Goal: Check status: Check status

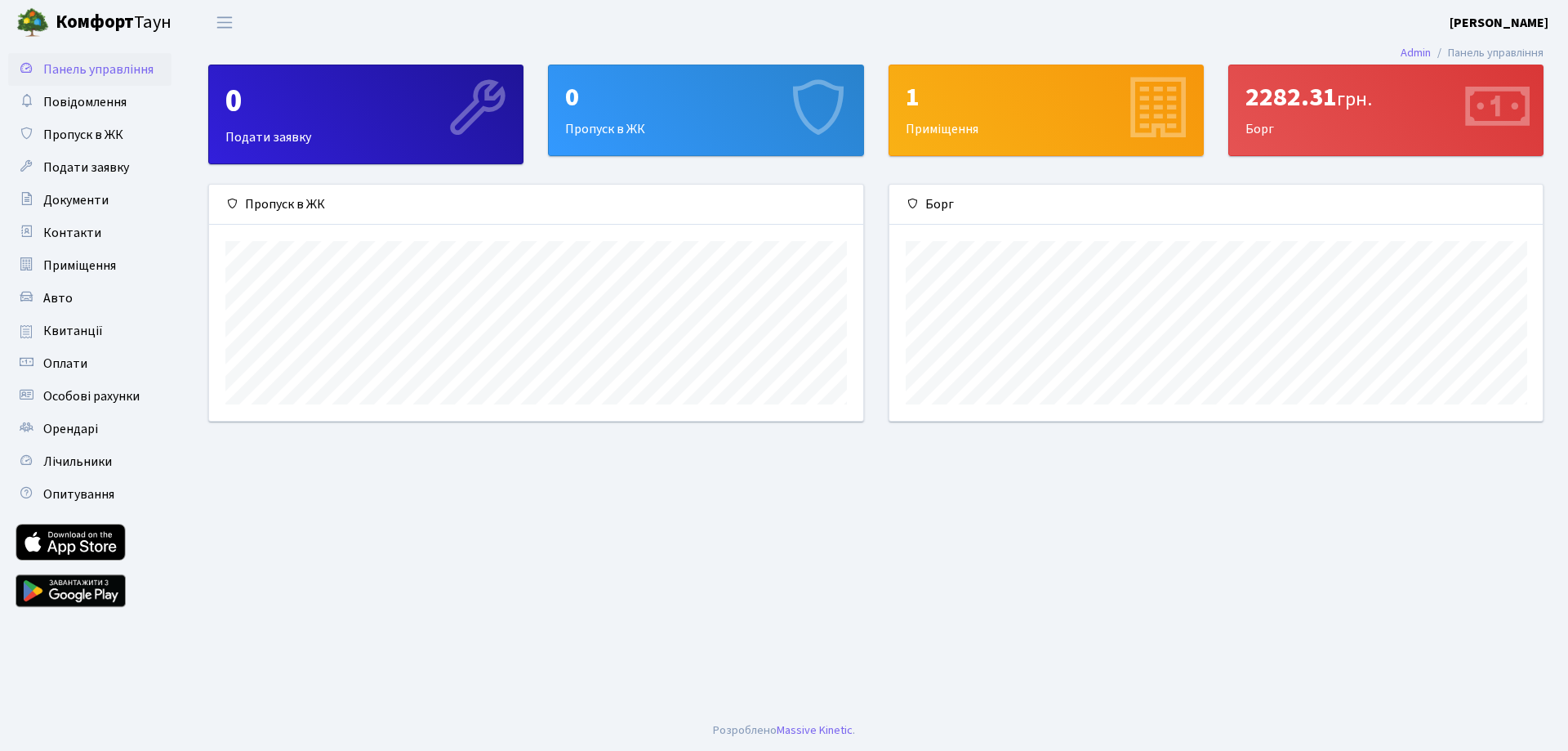
scroll to position [236, 653]
click at [1341, 109] on div "2282.31 грн." at bounding box center [1386, 97] width 281 height 31
click at [59, 338] on span "Квитанції" at bounding box center [73, 330] width 60 height 18
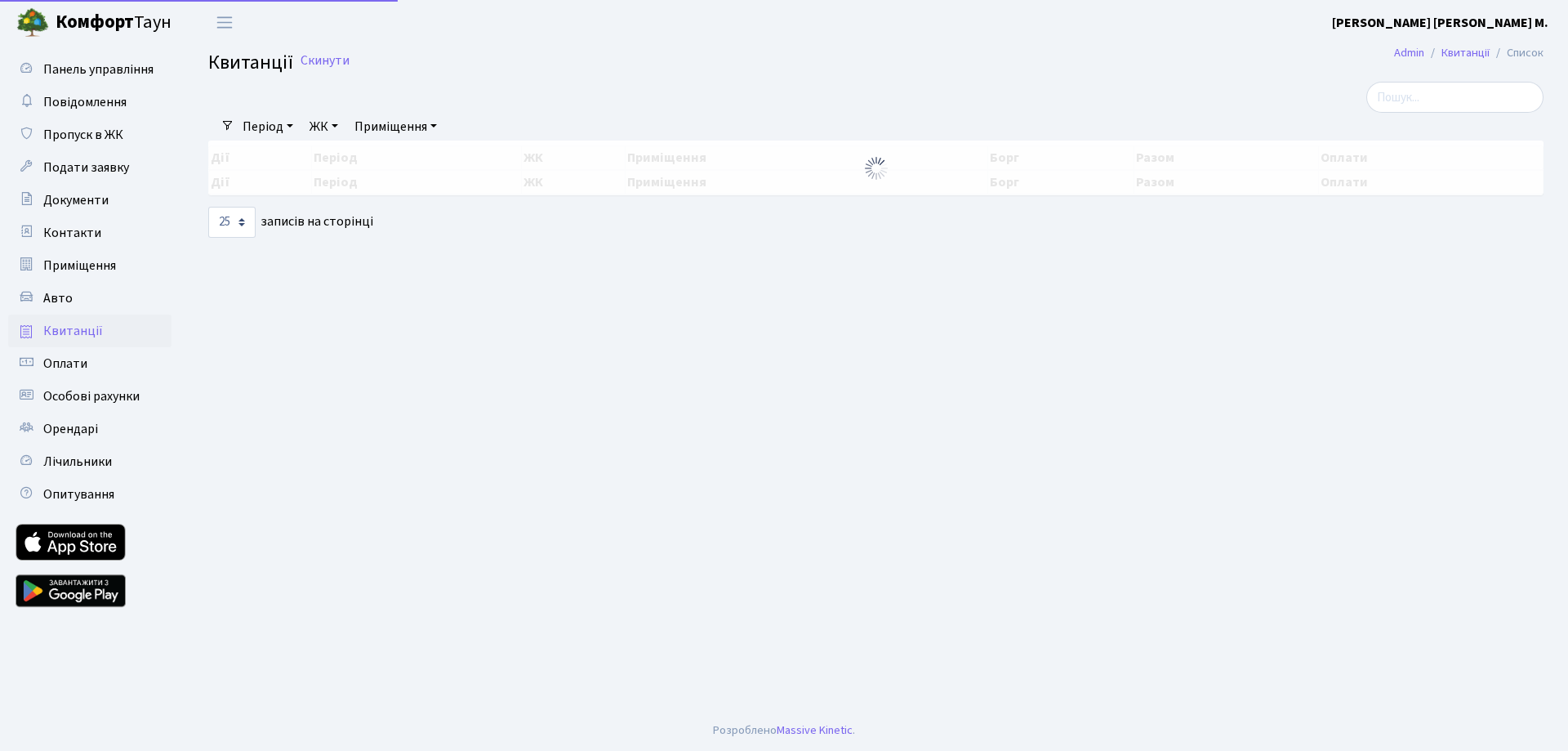
select select "25"
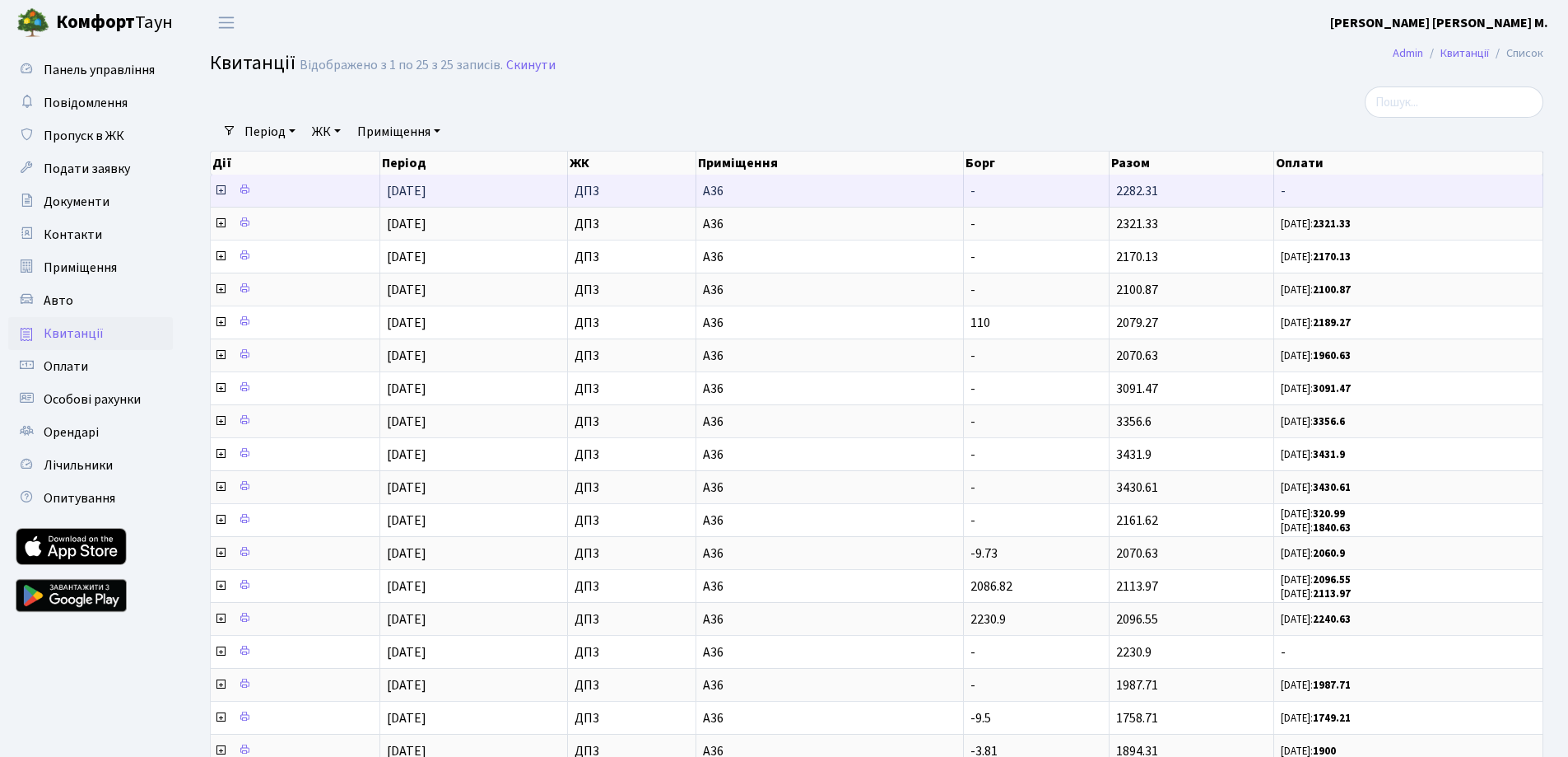
click at [219, 191] on icon at bounding box center [220, 190] width 13 height 13
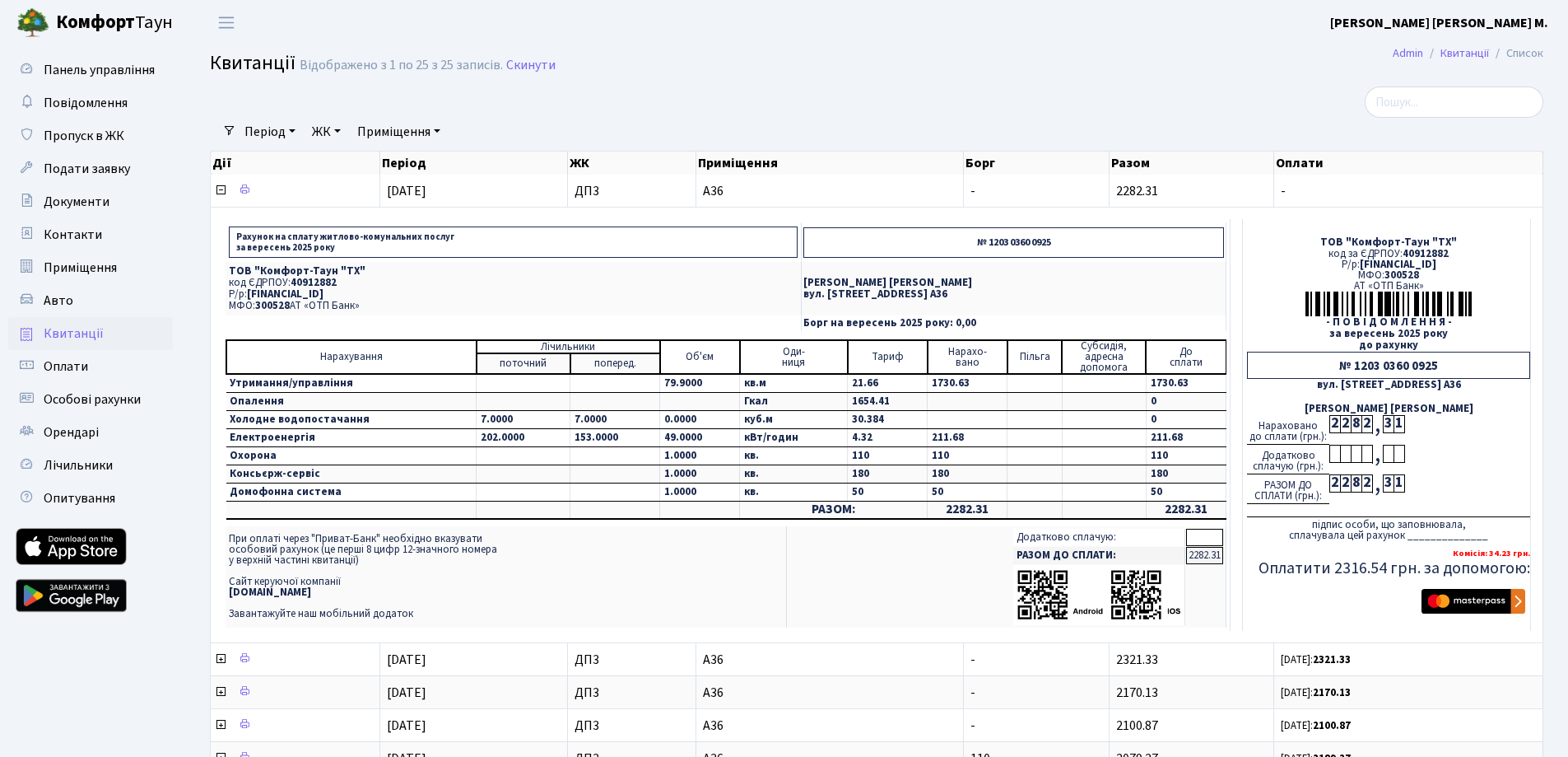
click at [699, 440] on td "49.0000" at bounding box center [699, 438] width 80 height 18
